Goal: Navigation & Orientation: Find specific page/section

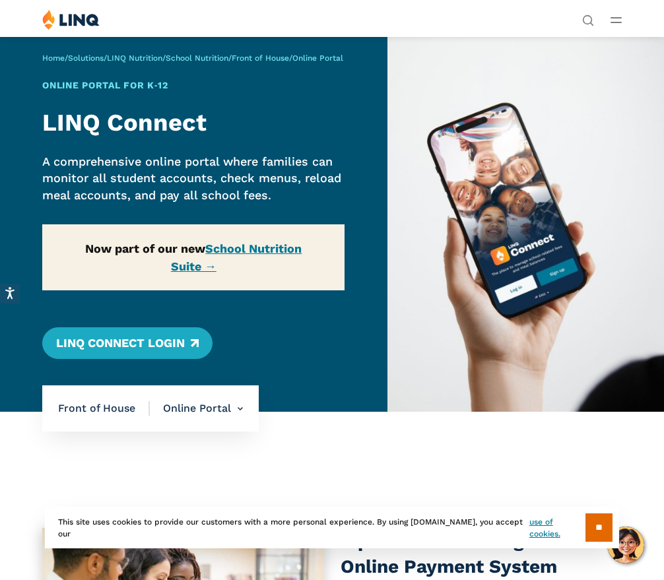
click at [137, 332] on link "LINQ Connect Login" at bounding box center [127, 343] width 170 height 32
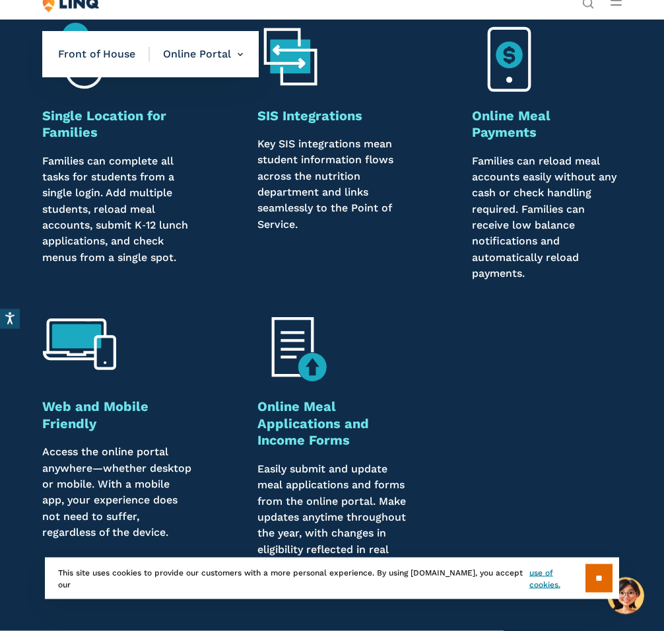
scroll to position [920, 0]
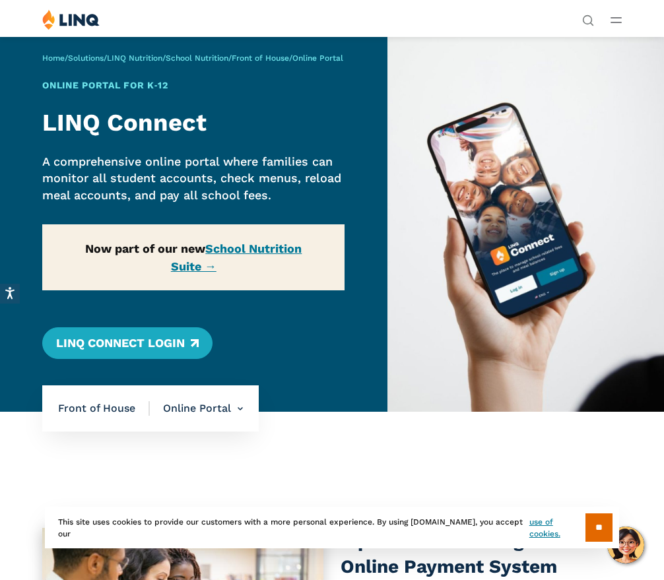
click at [272, 244] on link "School Nutrition Suite →" at bounding box center [236, 258] width 131 height 32
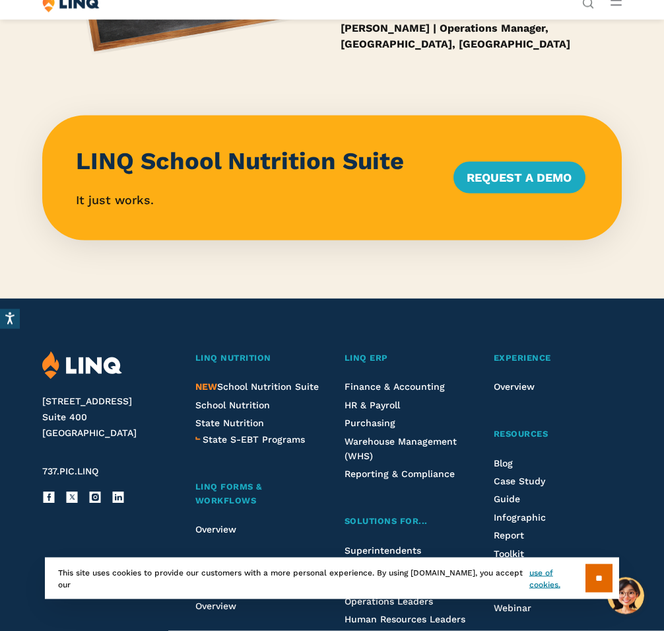
scroll to position [1175, 0]
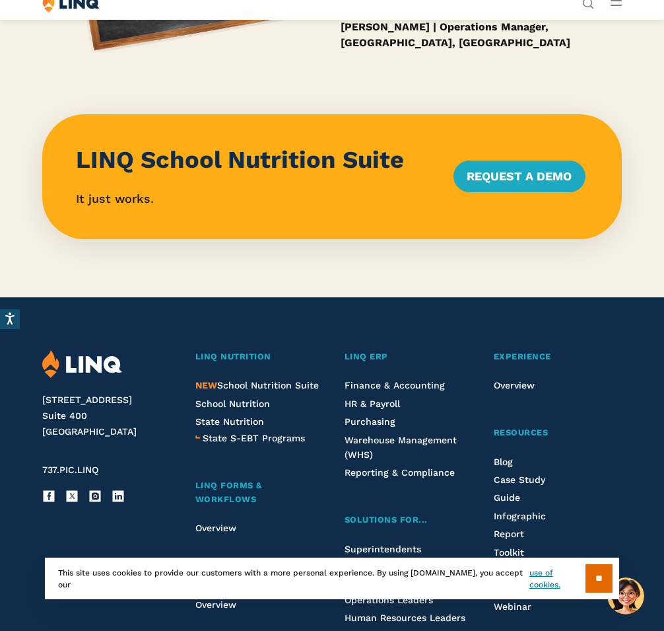
click at [600, 580] on input "**" at bounding box center [599, 578] width 27 height 28
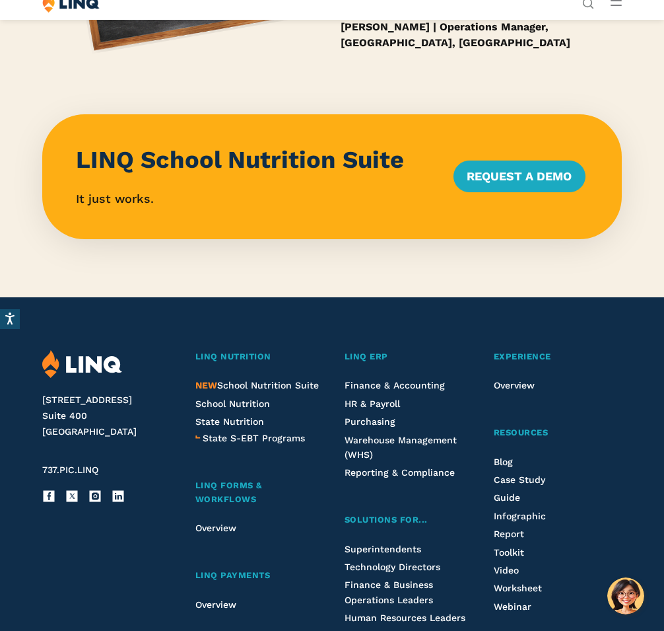
click at [303, 380] on span "NEW School Nutrition Suite" at bounding box center [256, 385] width 123 height 11
